Goal: Find specific page/section: Find specific page/section

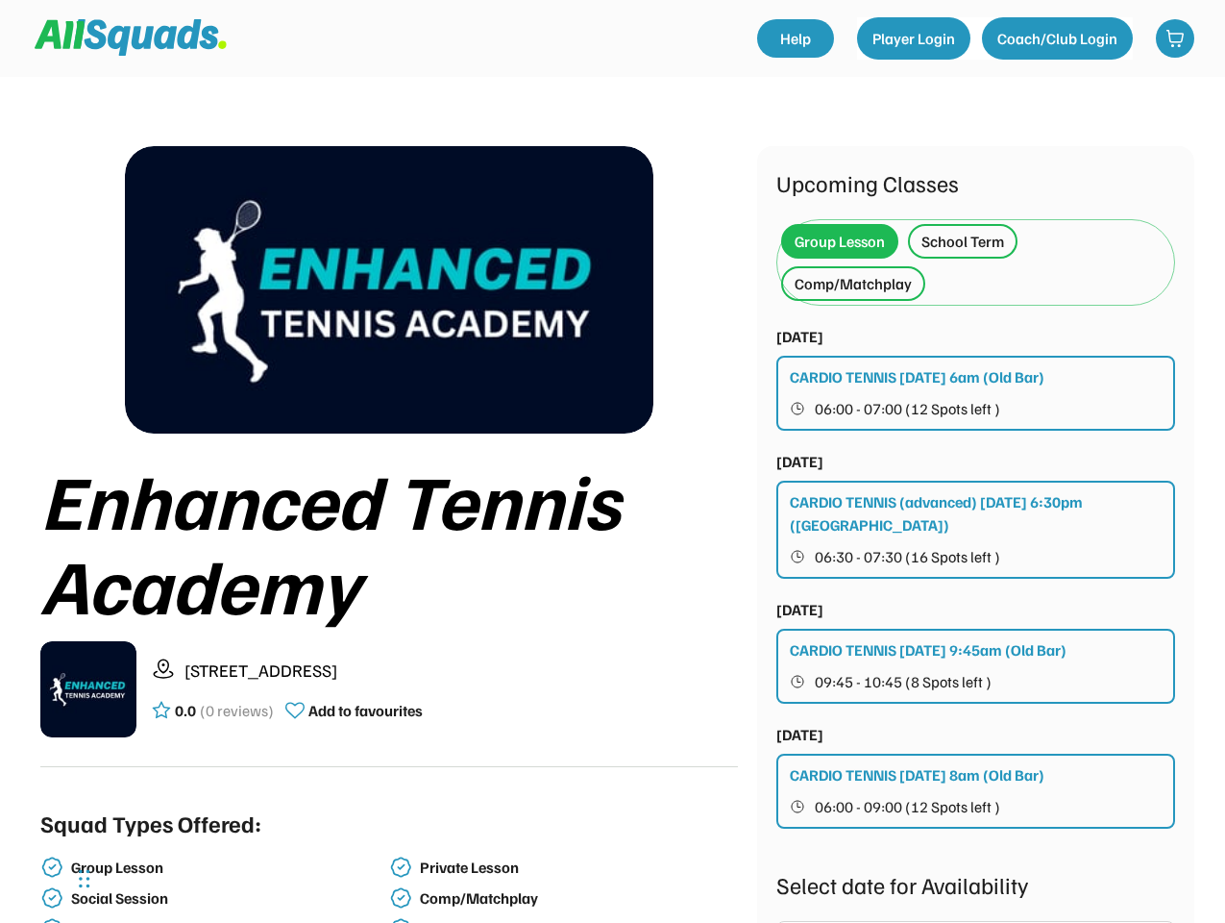
click at [612, 461] on div "Enhanced Tennis Academy" at bounding box center [389, 541] width 698 height 169
click at [612, 500] on div "Enhanced Tennis Academy" at bounding box center [389, 541] width 698 height 169
click at [612, 529] on div "Enhanced Tennis Academy" at bounding box center [389, 541] width 698 height 169
click at [612, 534] on div "Enhanced Tennis Academy" at bounding box center [389, 541] width 698 height 169
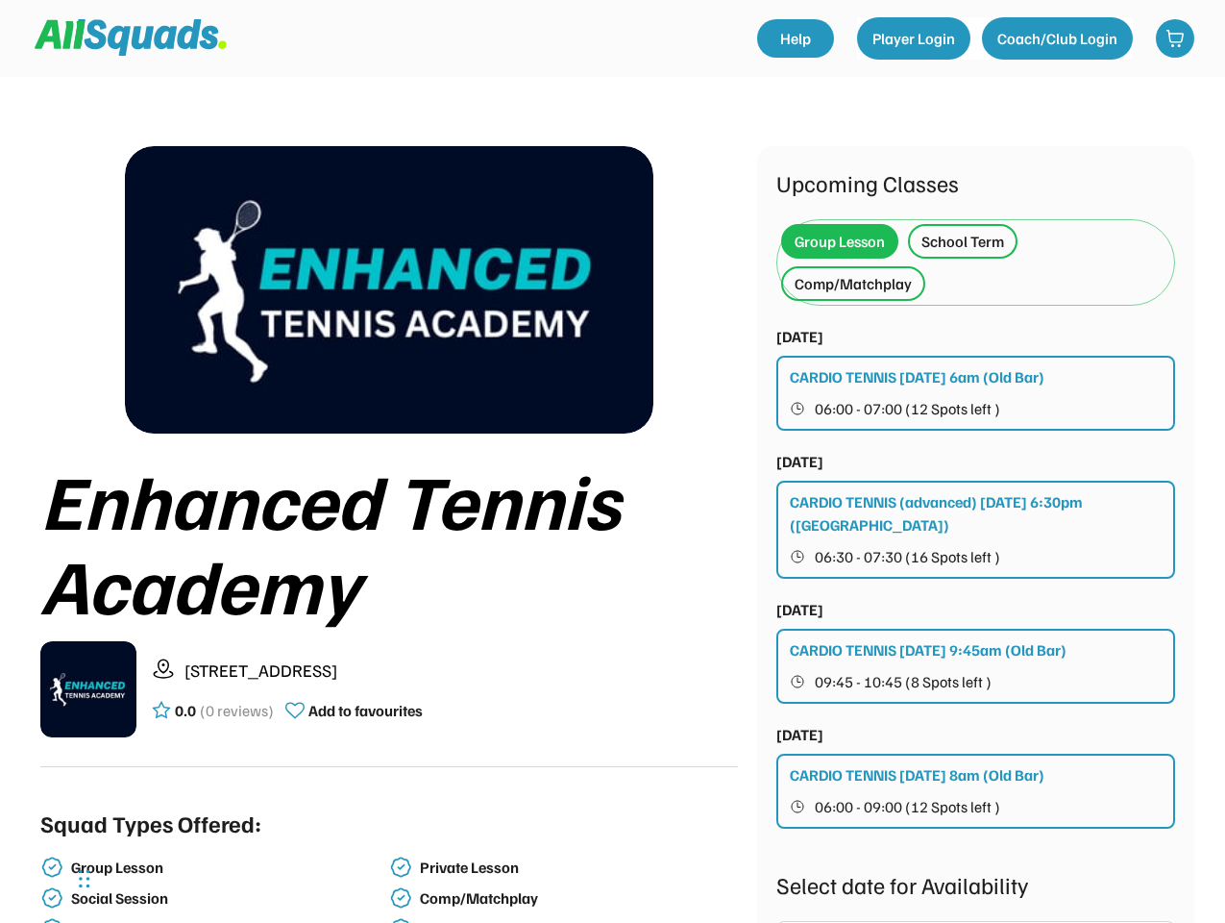
click at [389, 534] on div "Enhanced Tennis Academy" at bounding box center [389, 541] width 698 height 169
click at [389, 289] on img at bounding box center [389, 289] width 529 height 287
click at [389, 611] on div "Enhanced Tennis Academy" at bounding box center [389, 541] width 698 height 169
click at [389, 541] on div "Enhanced Tennis Academy" at bounding box center [389, 541] width 698 height 169
click at [389, 689] on div "[STREET_ADDRESS] 0.0 (0 reviews) Add to favourites" at bounding box center [445, 689] width 586 height 64
